Goal: Check status: Check status

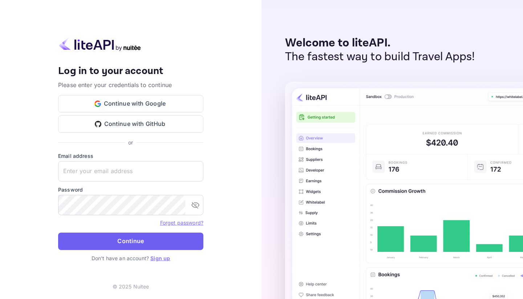
type input "[EMAIL_ADDRESS][DOMAIN_NAME]"
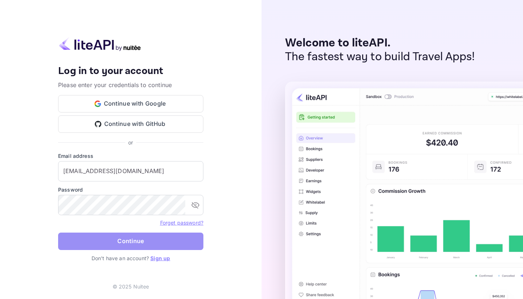
click at [124, 239] on button "Continue" at bounding box center [130, 241] width 145 height 17
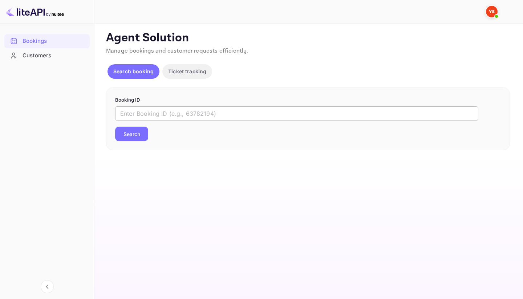
click at [169, 112] on input "text" at bounding box center [296, 113] width 363 height 15
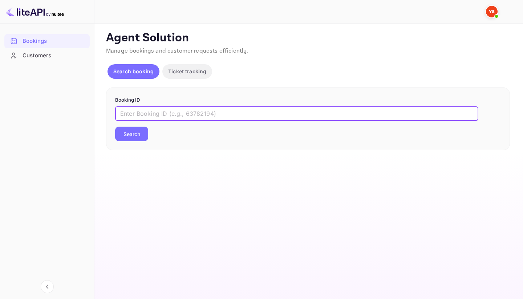
paste input "9385799"
type input "9385799"
click at [132, 137] on button "Search" at bounding box center [131, 134] width 33 height 15
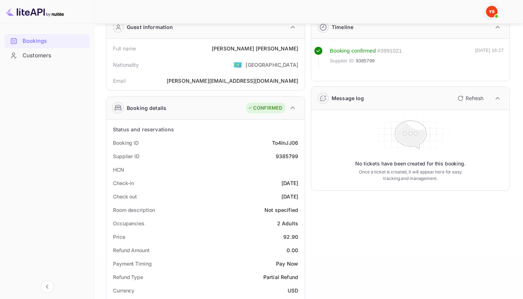
scroll to position [35, 0]
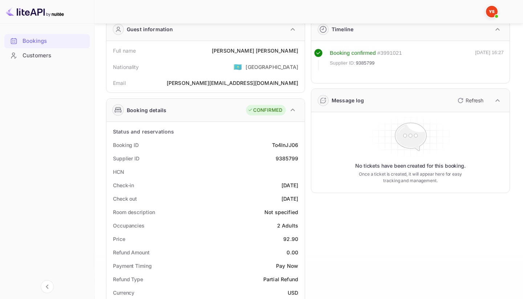
click at [252, 48] on div "[PERSON_NAME]" at bounding box center [255, 51] width 86 height 8
click at [258, 49] on div "[PERSON_NAME]" at bounding box center [255, 51] width 86 height 8
copy div "[PERSON_NAME]"
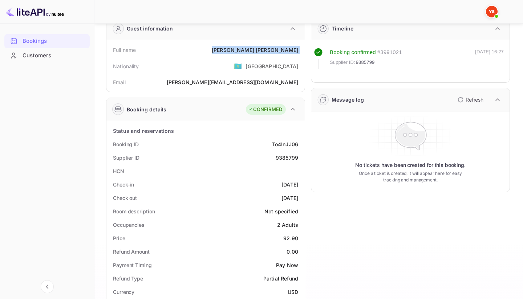
scroll to position [42, 0]
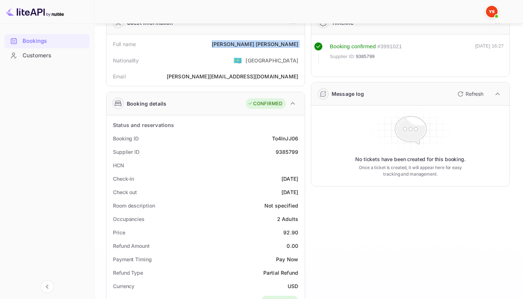
click at [288, 234] on div "92.90" at bounding box center [290, 233] width 15 height 8
copy div "92.90"
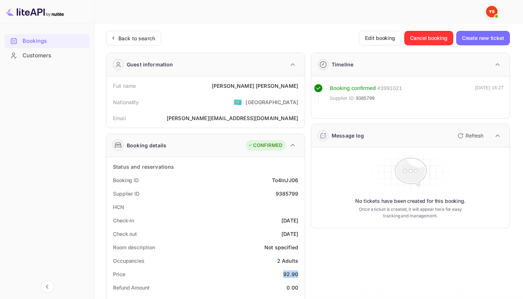
click at [62, 41] on div "Bookings" at bounding box center [55, 41] width 64 height 8
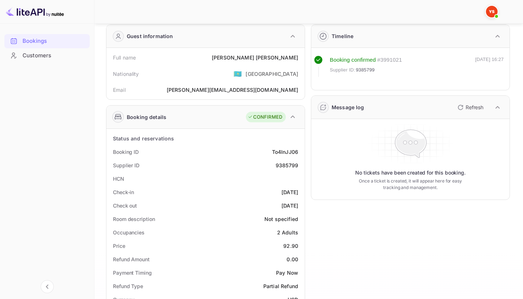
scroll to position [32, 0]
